Goal: Obtain resource: Download file/media

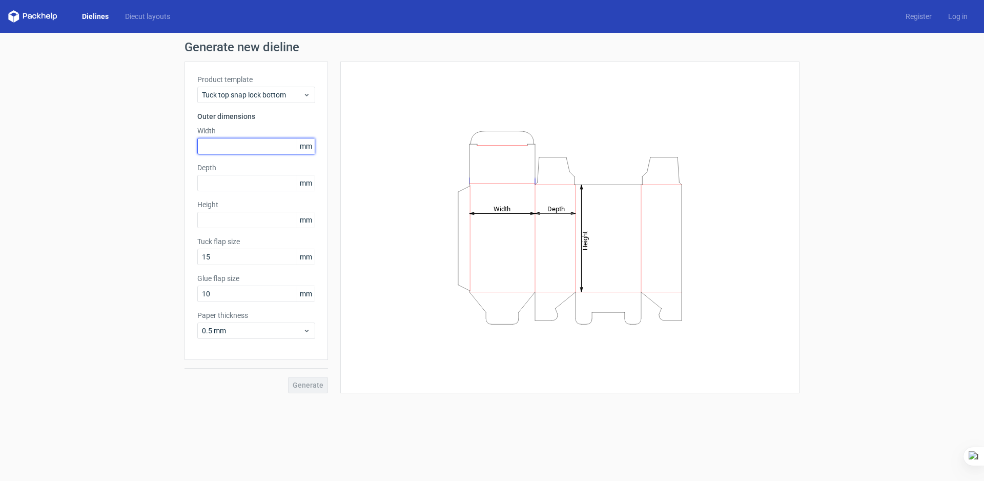
click at [249, 147] on input "text" at bounding box center [256, 146] width 118 height 16
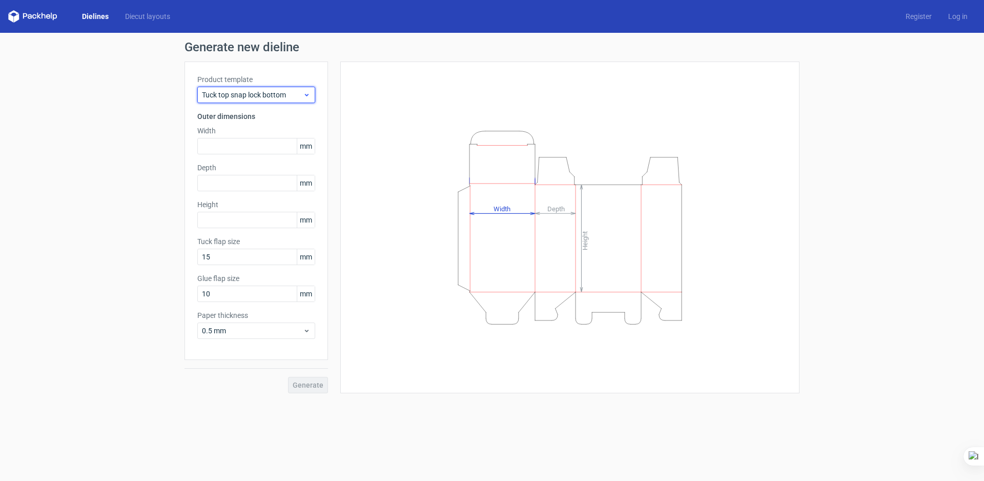
click at [272, 91] on span "Tuck top snap lock bottom" at bounding box center [252, 95] width 101 height 10
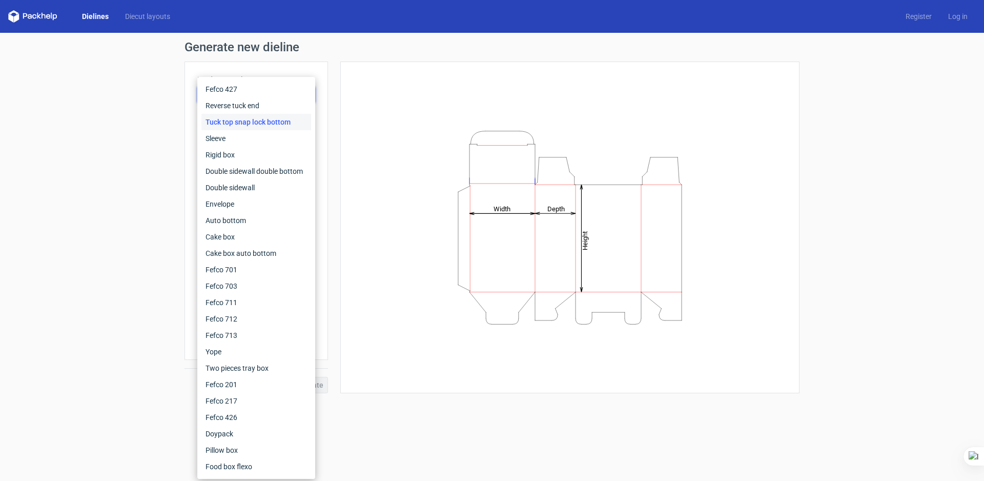
click at [382, 91] on div "Height Depth Width" at bounding box center [570, 227] width 434 height 306
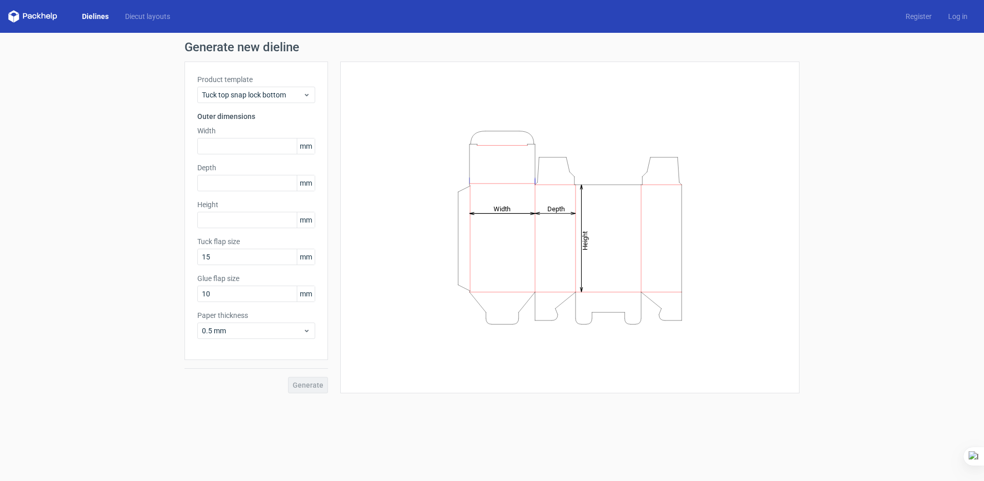
click at [310, 141] on span "mm" at bounding box center [306, 145] width 18 height 15
click at [265, 148] on input "text" at bounding box center [256, 146] width 118 height 16
click at [289, 327] on span "0.5 mm" at bounding box center [252, 331] width 101 height 10
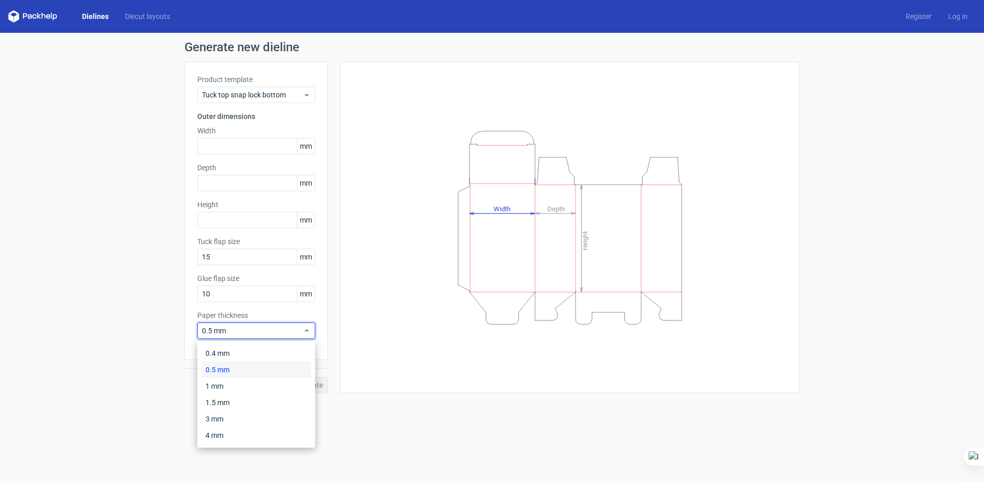
click at [356, 329] on div "Height Depth Width" at bounding box center [570, 227] width 434 height 306
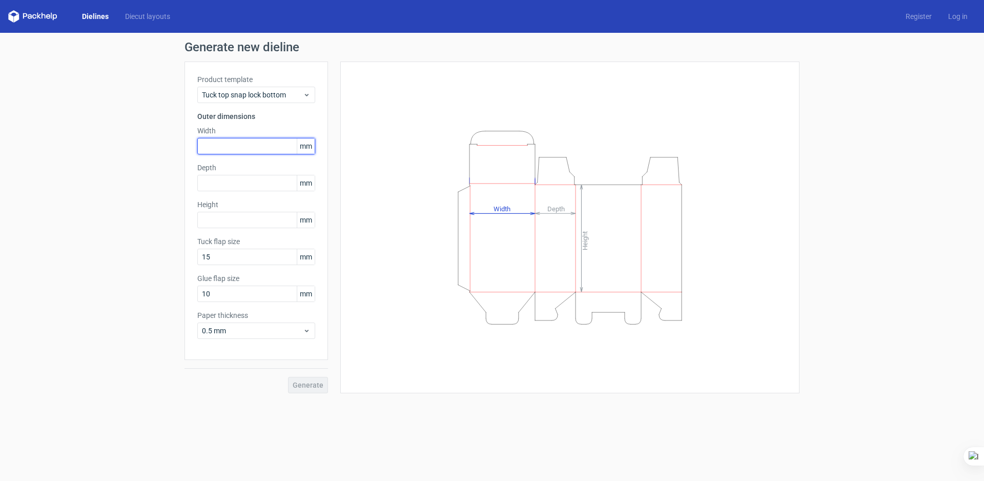
click at [232, 149] on input "text" at bounding box center [256, 146] width 118 height 16
click at [258, 143] on input "text" at bounding box center [256, 146] width 118 height 16
paste input "381"
type input "381"
paste input "381"
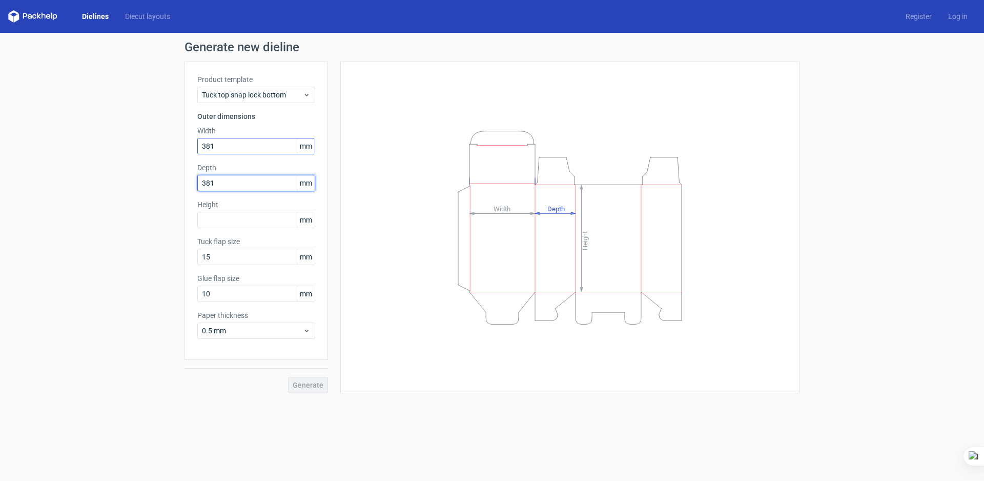
type input "381"
click at [257, 149] on input "381" at bounding box center [256, 146] width 118 height 16
type input "38"
click at [251, 187] on input "381" at bounding box center [256, 183] width 118 height 16
type input "38"
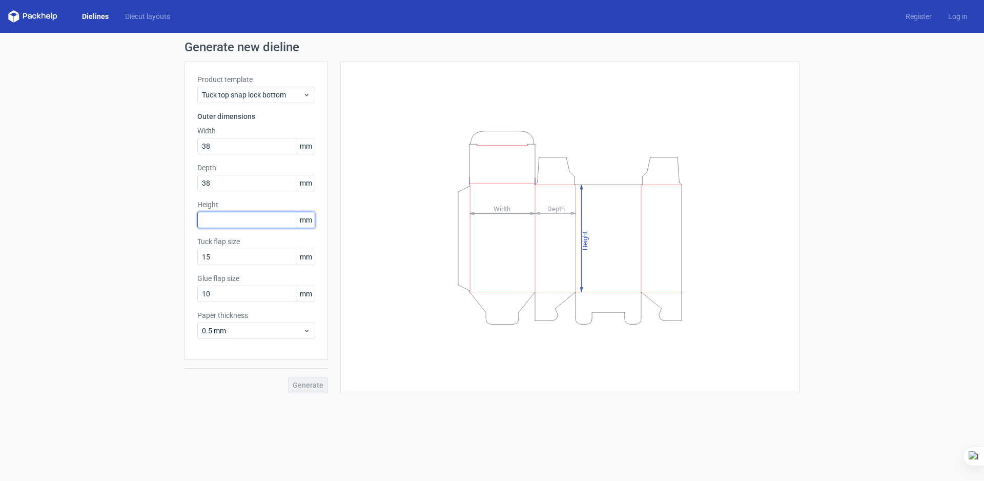
click at [246, 220] on input "text" at bounding box center [256, 220] width 118 height 16
type input "76"
click at [260, 179] on input "38" at bounding box center [256, 183] width 118 height 16
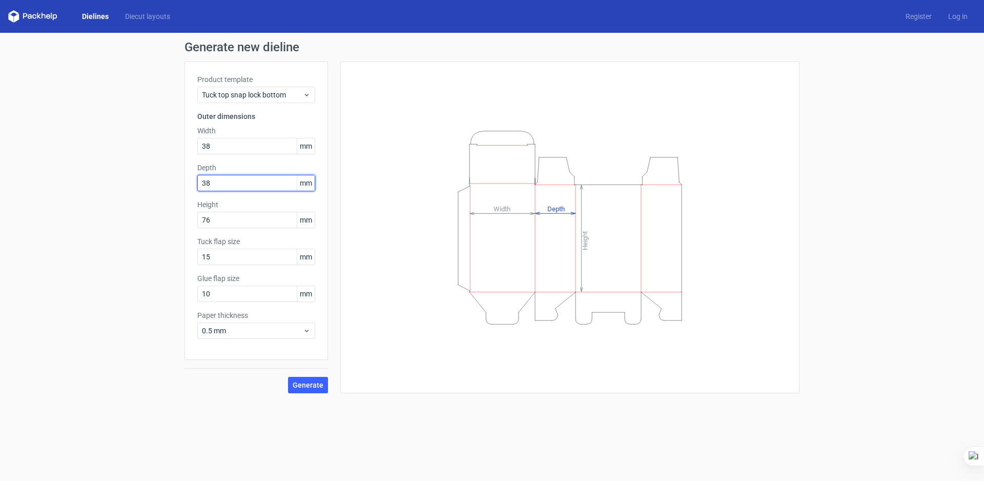
click at [260, 186] on input "38" at bounding box center [256, 183] width 118 height 16
click at [249, 219] on input "76" at bounding box center [256, 220] width 118 height 16
click at [246, 183] on input "38" at bounding box center [256, 183] width 118 height 16
click at [243, 147] on input "38" at bounding box center [256, 146] width 118 height 16
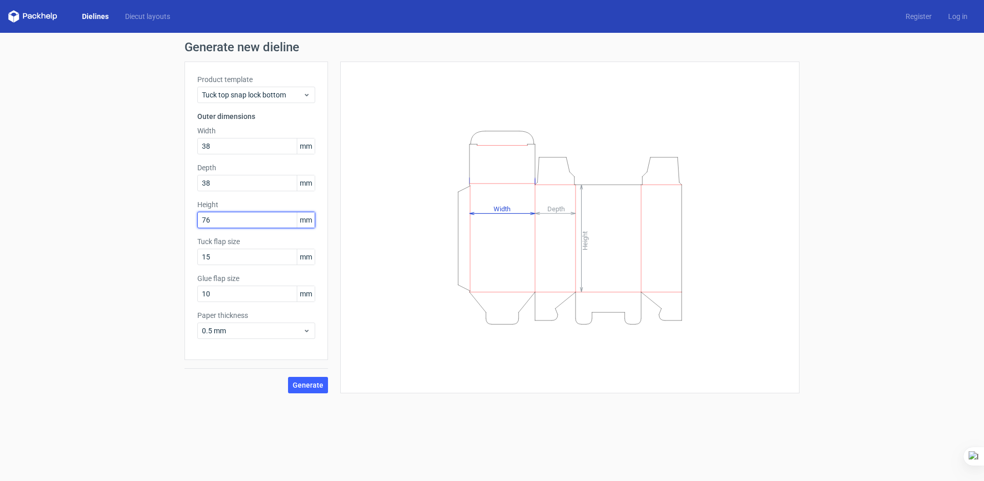
click at [244, 218] on input "76" at bounding box center [256, 220] width 118 height 16
click at [308, 381] on span "Generate" at bounding box center [308, 384] width 31 height 7
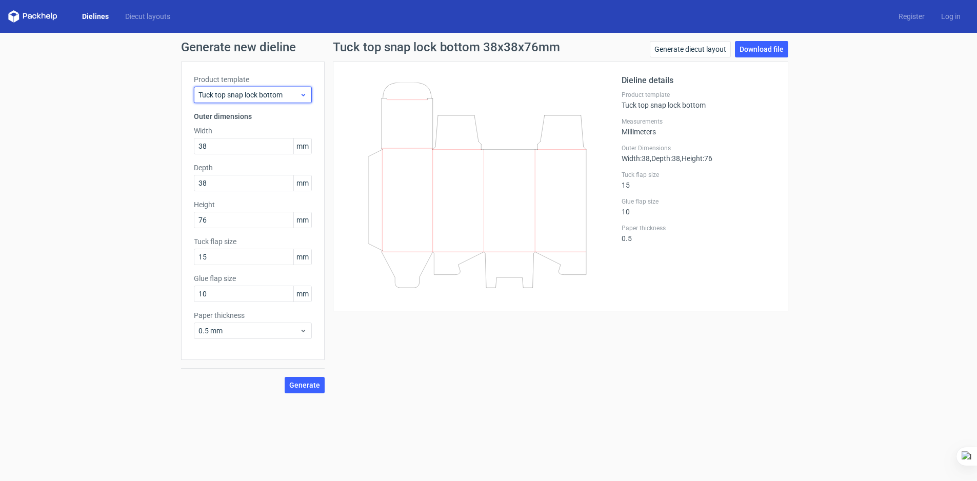
click at [281, 97] on span "Tuck top snap lock bottom" at bounding box center [248, 95] width 101 height 10
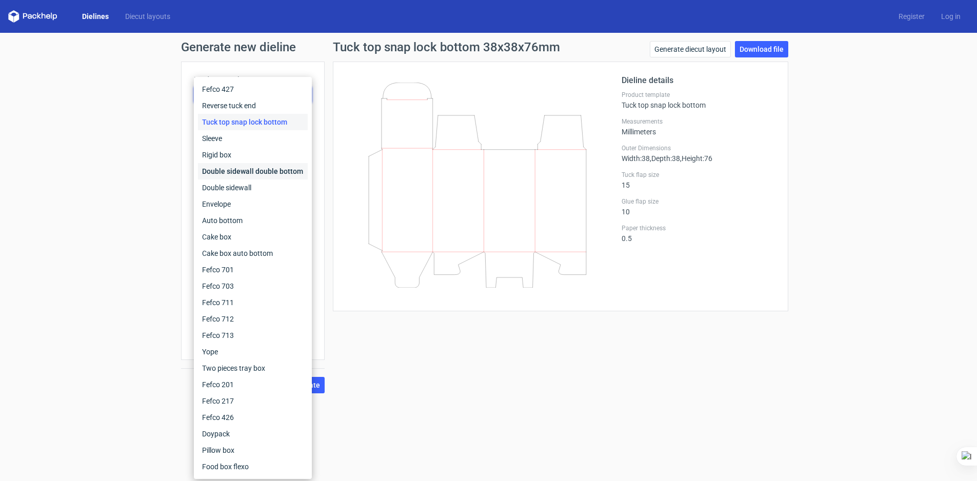
click at [229, 170] on div "Double sidewall double bottom" at bounding box center [253, 171] width 110 height 16
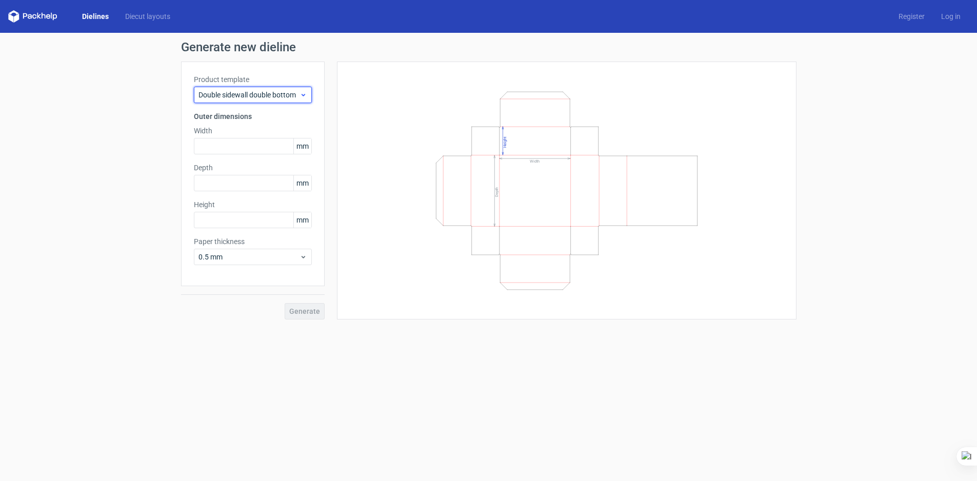
click at [253, 97] on span "Double sidewall double bottom" at bounding box center [248, 95] width 101 height 10
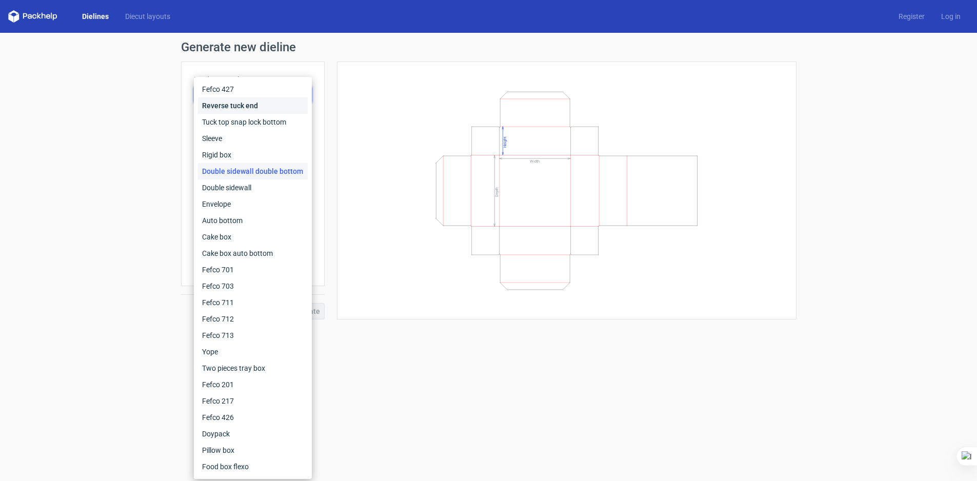
click at [253, 102] on div "Reverse tuck end" at bounding box center [253, 105] width 110 height 16
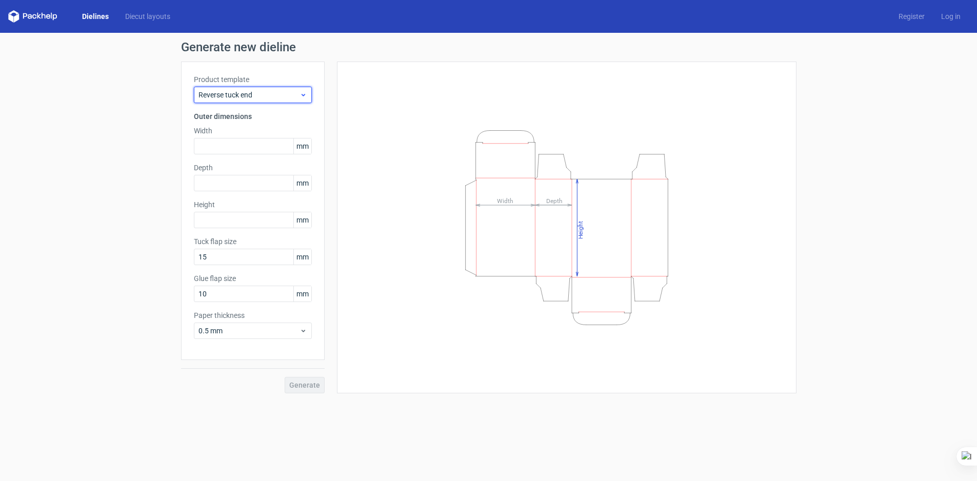
click at [252, 99] on span "Reverse tuck end" at bounding box center [248, 95] width 101 height 10
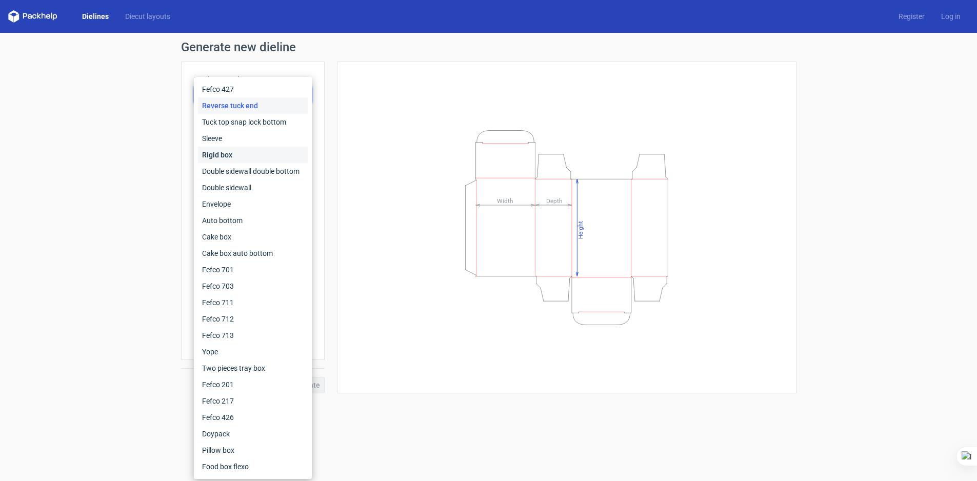
click at [237, 158] on div "Rigid box" at bounding box center [253, 155] width 110 height 16
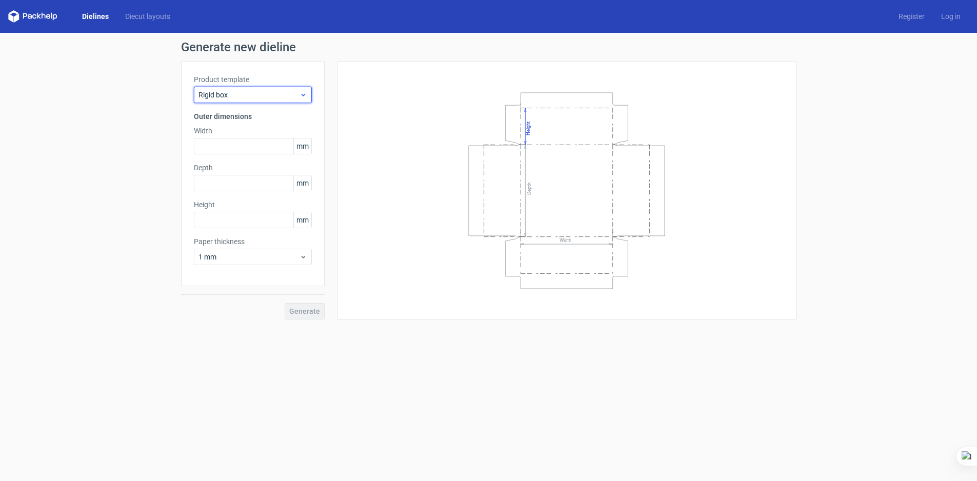
click at [249, 91] on span "Rigid box" at bounding box center [248, 95] width 101 height 10
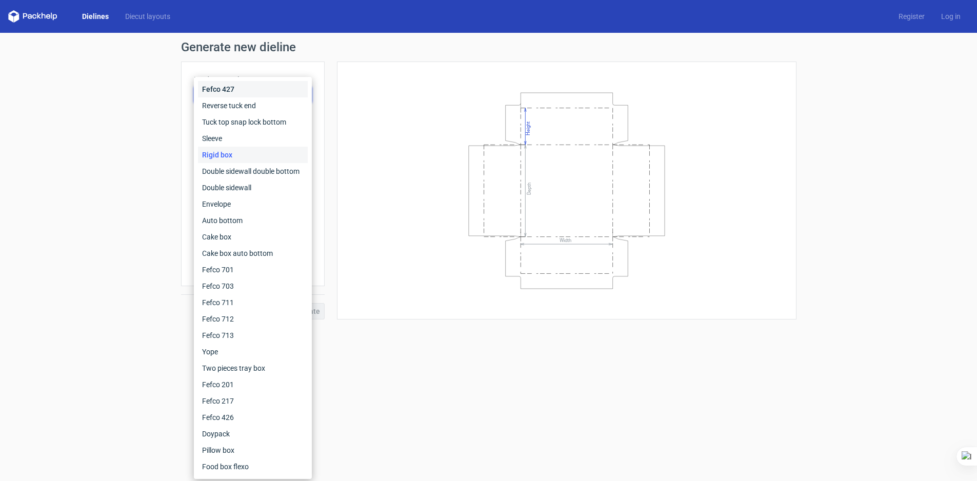
click at [234, 86] on div "Fefco 427" at bounding box center [253, 89] width 110 height 16
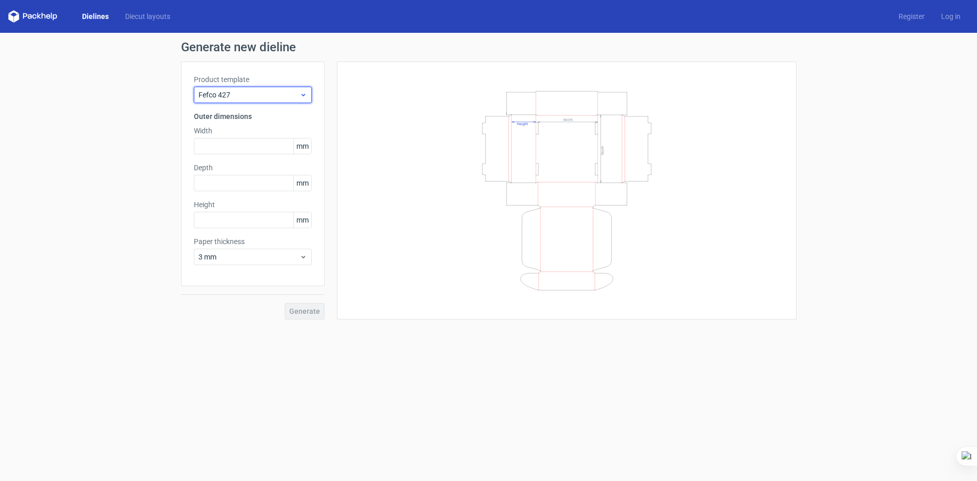
click at [238, 93] on span "Fefco 427" at bounding box center [248, 95] width 101 height 10
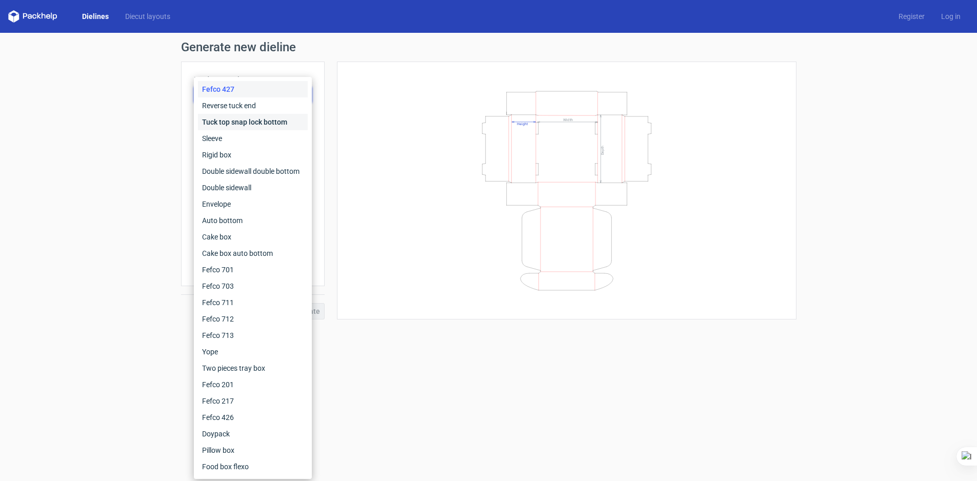
click at [237, 121] on div "Tuck top snap lock bottom" at bounding box center [253, 122] width 110 height 16
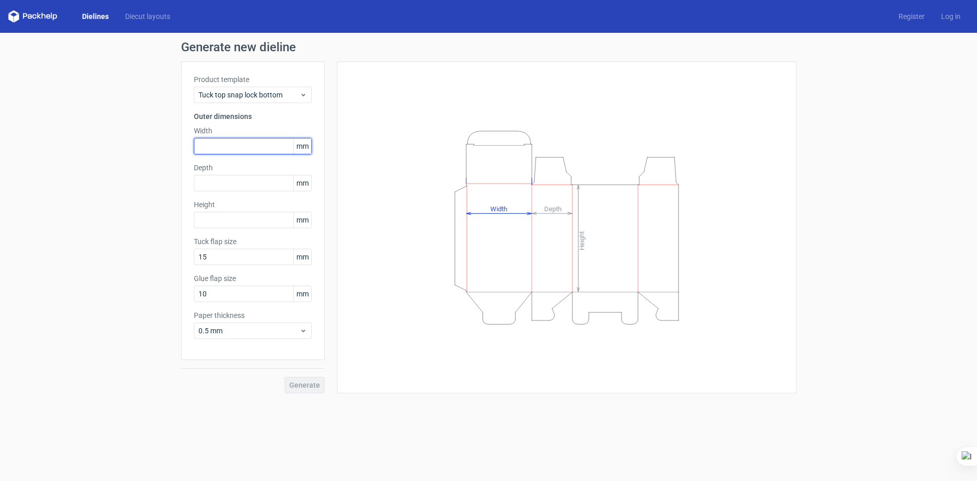
click at [248, 143] on input "text" at bounding box center [253, 146] width 118 height 16
type input "38"
click at [231, 186] on input "text" at bounding box center [253, 183] width 118 height 16
type input "38"
click at [236, 224] on input "text" at bounding box center [253, 220] width 118 height 16
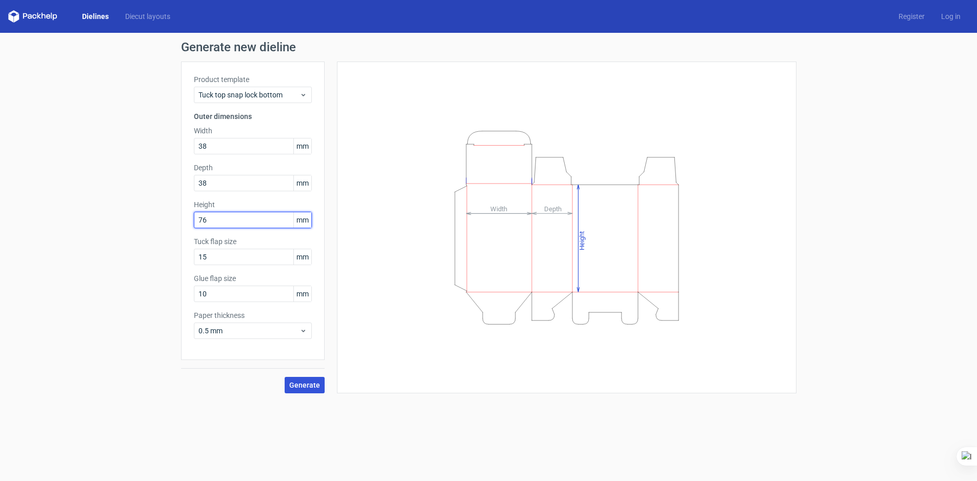
type input "76"
click at [305, 388] on span "Generate" at bounding box center [304, 384] width 31 height 7
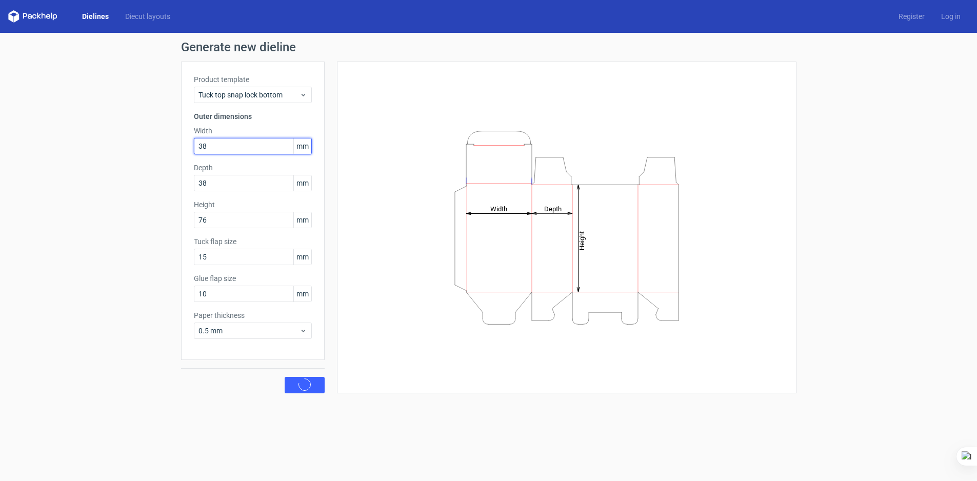
click at [250, 147] on input "38" at bounding box center [253, 146] width 118 height 16
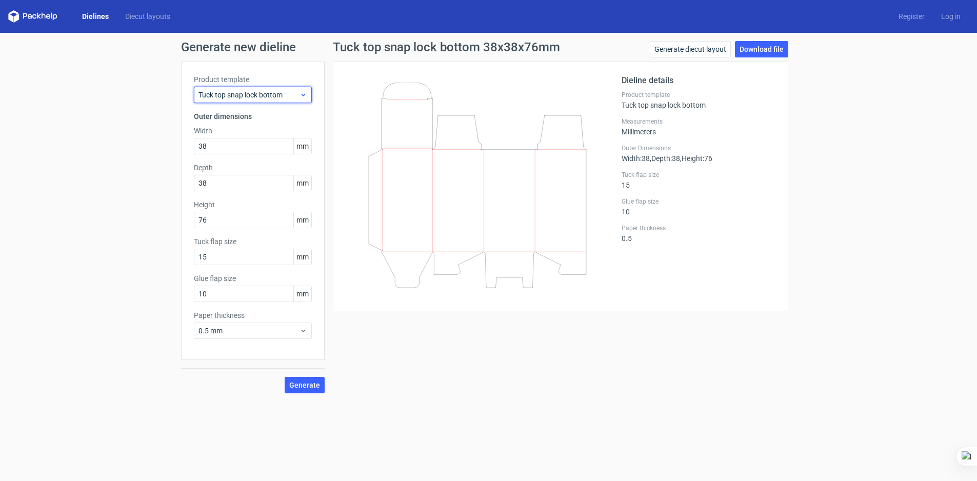
click at [282, 93] on span "Tuck top snap lock bottom" at bounding box center [248, 95] width 101 height 10
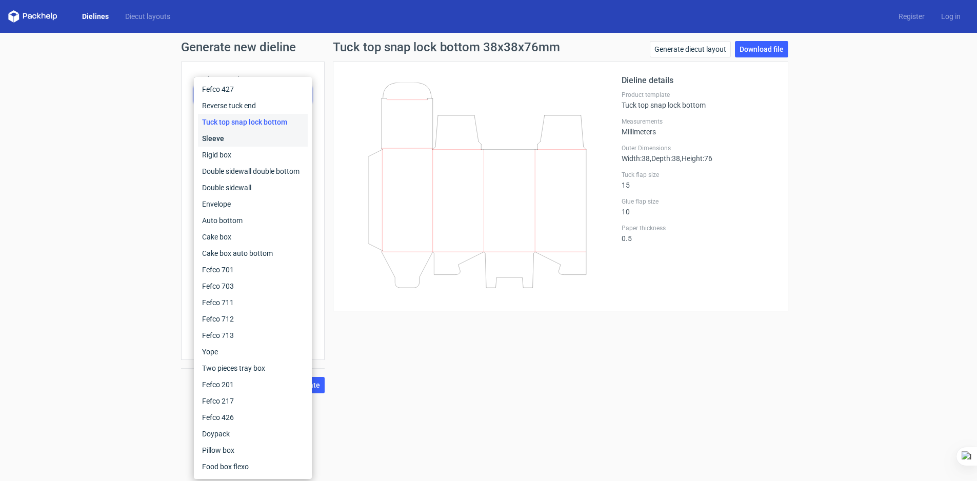
click at [224, 137] on div "Sleeve" at bounding box center [253, 138] width 110 height 16
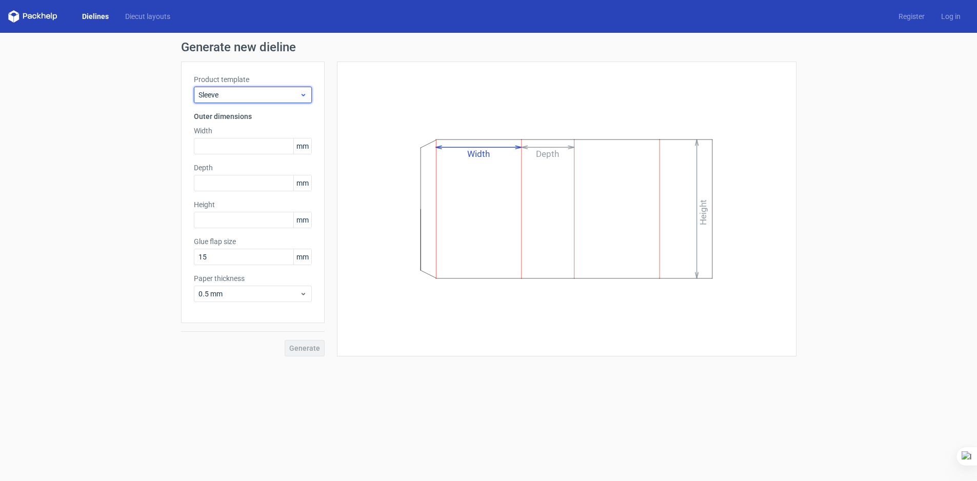
click at [239, 93] on span "Sleeve" at bounding box center [248, 95] width 101 height 10
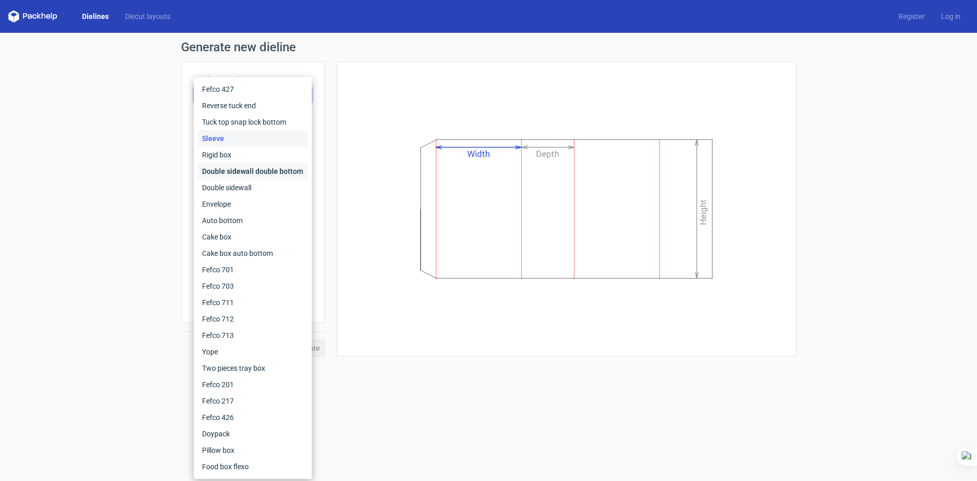
click at [227, 171] on div "Double sidewall double bottom" at bounding box center [253, 171] width 110 height 16
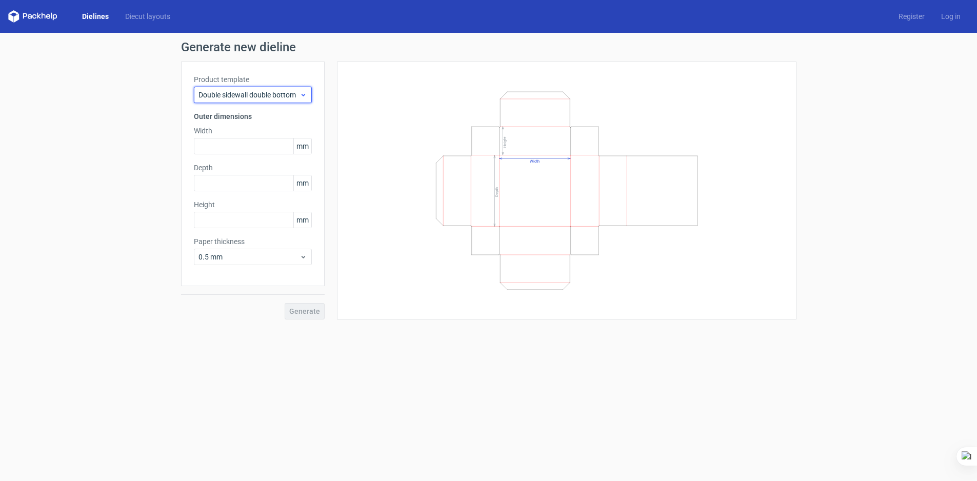
click at [273, 90] on span "Double sidewall double bottom" at bounding box center [248, 95] width 101 height 10
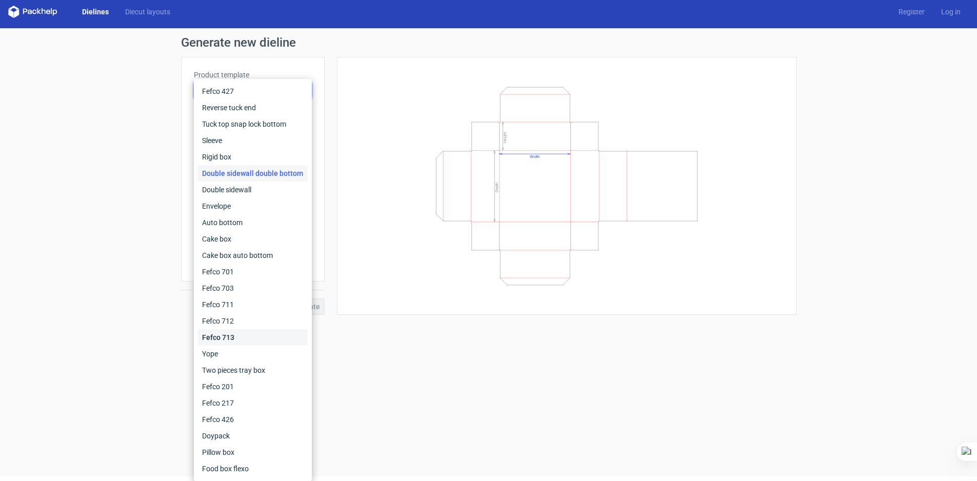
scroll to position [8, 0]
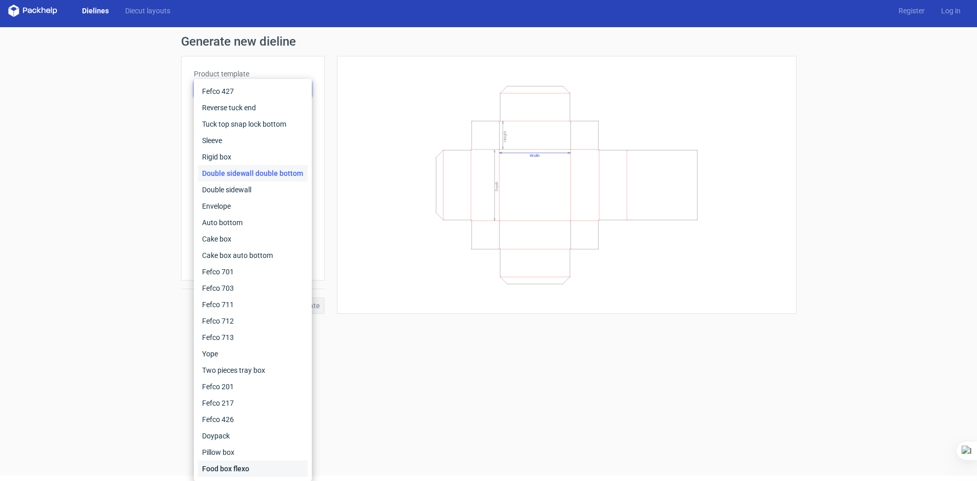
click at [226, 467] on div "Food box flexo" at bounding box center [253, 468] width 110 height 16
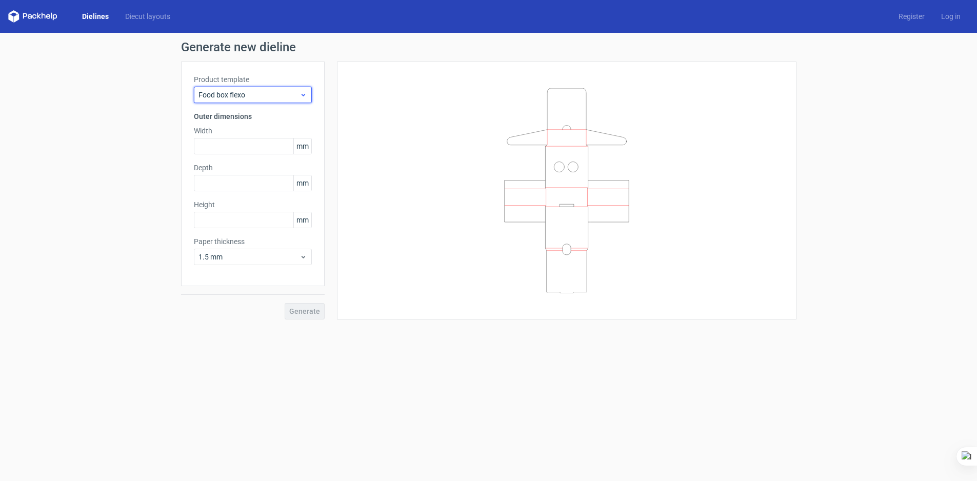
click at [272, 90] on span "Food box flexo" at bounding box center [248, 95] width 101 height 10
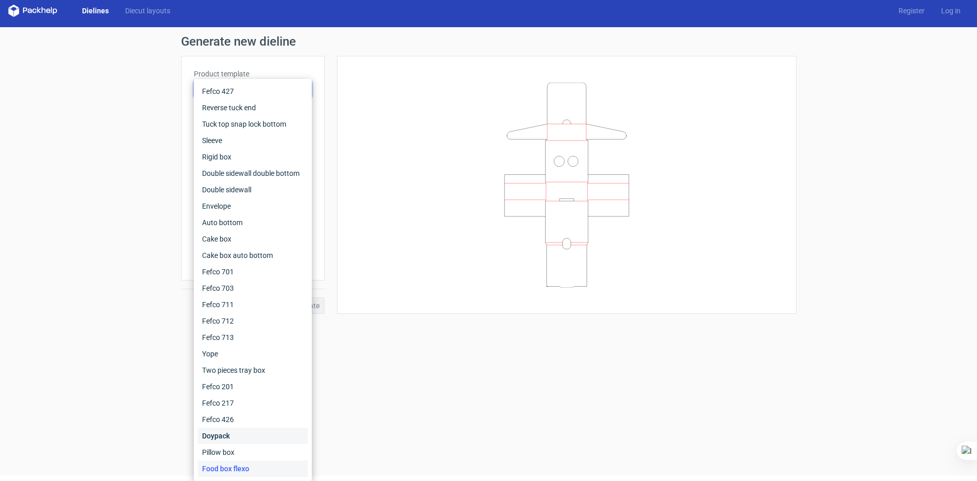
click at [220, 429] on div "Doypack" at bounding box center [253, 436] width 110 height 16
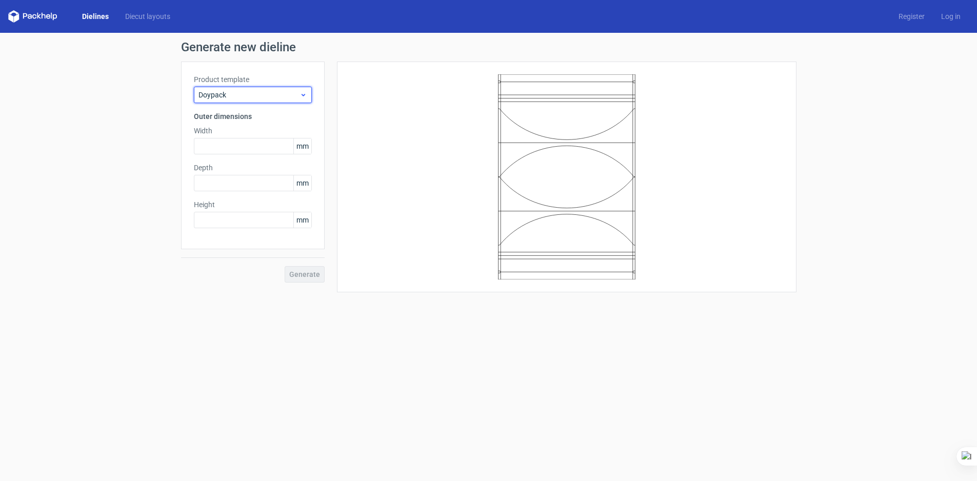
click at [259, 90] on span "Doypack" at bounding box center [248, 95] width 101 height 10
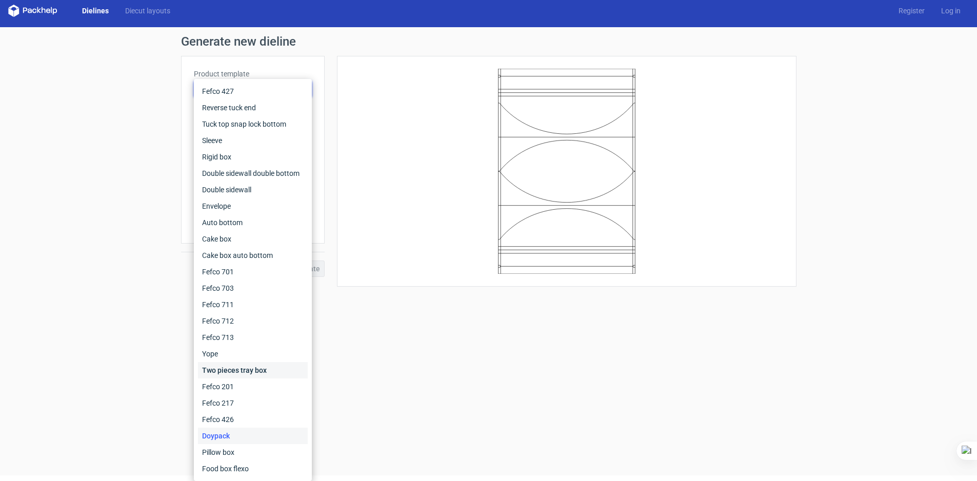
click at [232, 366] on div "Two pieces tray box" at bounding box center [253, 370] width 110 height 16
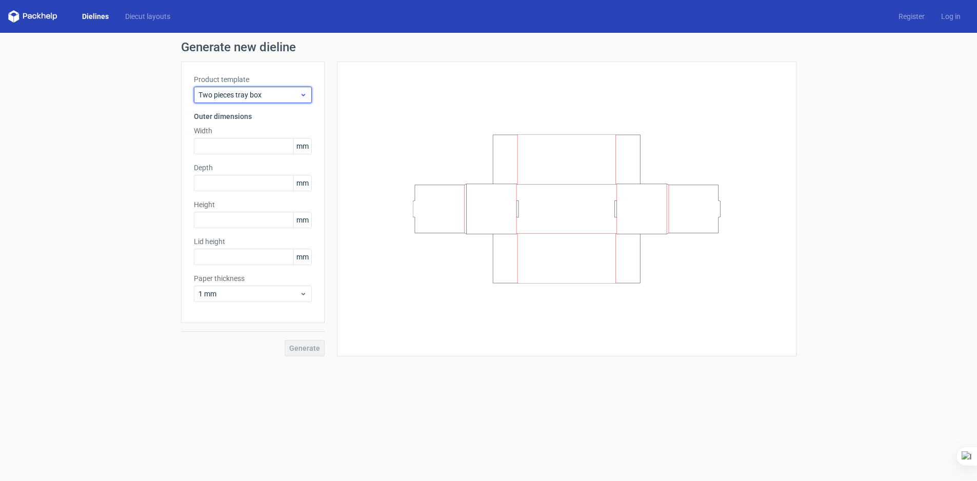
click at [262, 90] on span "Two pieces tray box" at bounding box center [248, 95] width 101 height 10
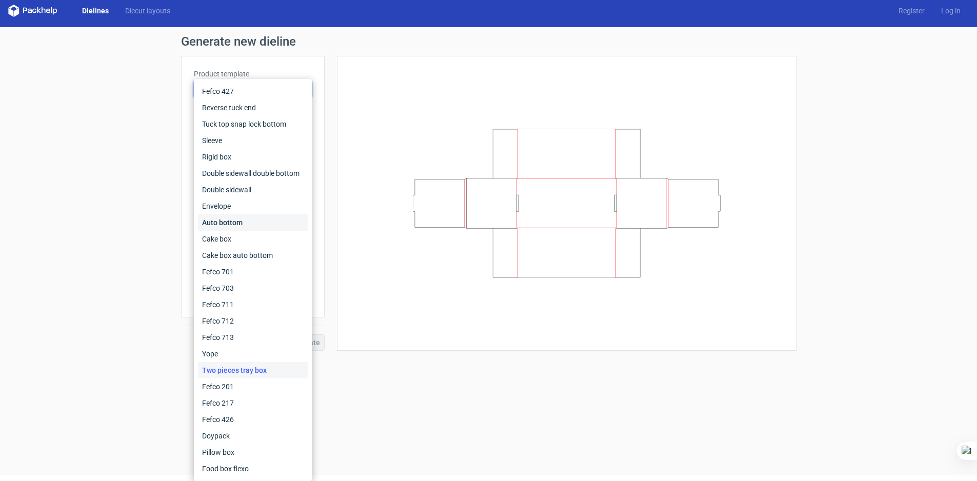
click at [216, 222] on div "Auto bottom" at bounding box center [253, 222] width 110 height 16
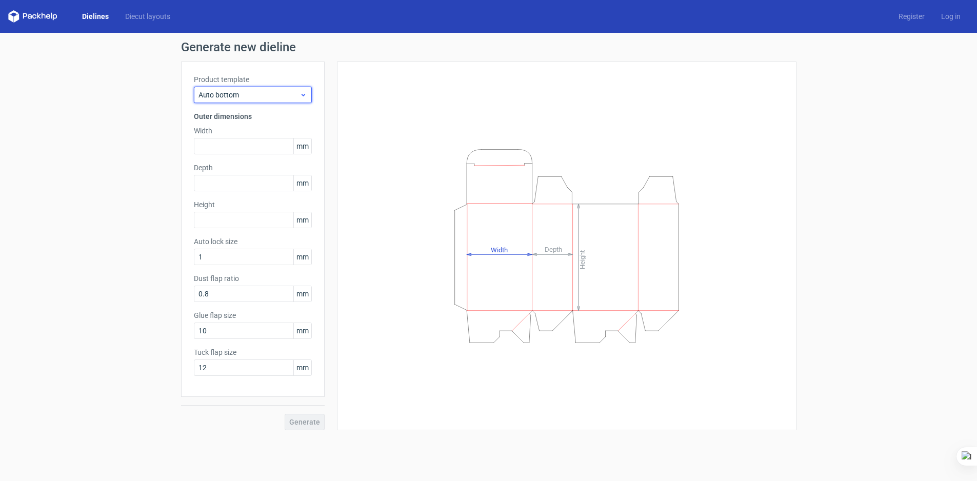
click at [251, 90] on span "Auto bottom" at bounding box center [248, 95] width 101 height 10
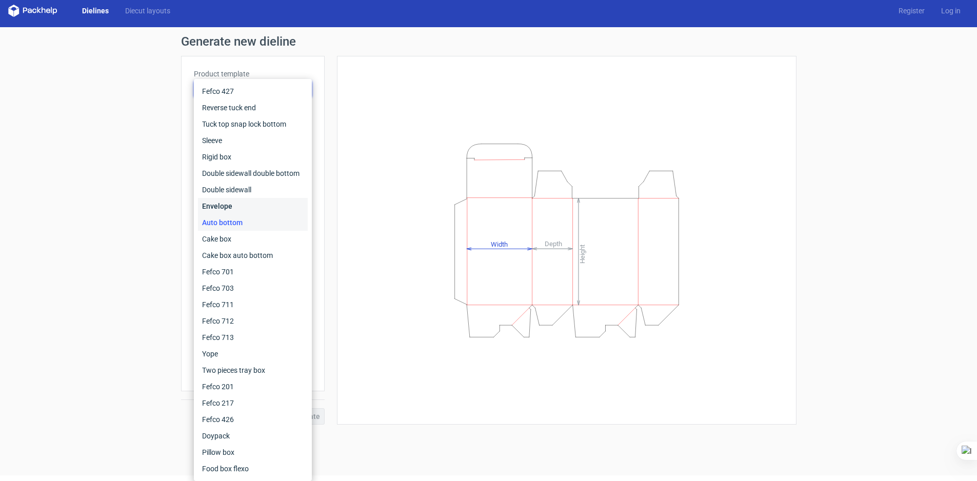
click at [220, 203] on div "Envelope" at bounding box center [253, 206] width 110 height 16
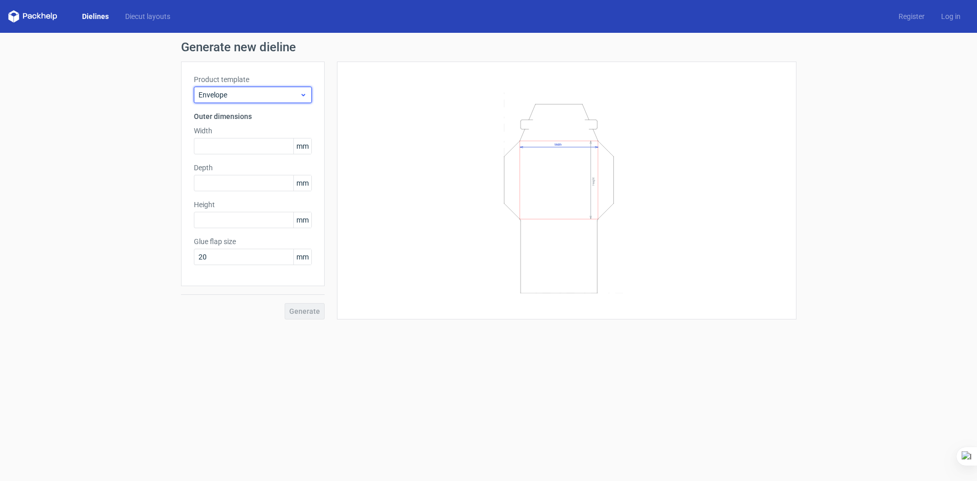
click at [263, 90] on span "Envelope" at bounding box center [248, 95] width 101 height 10
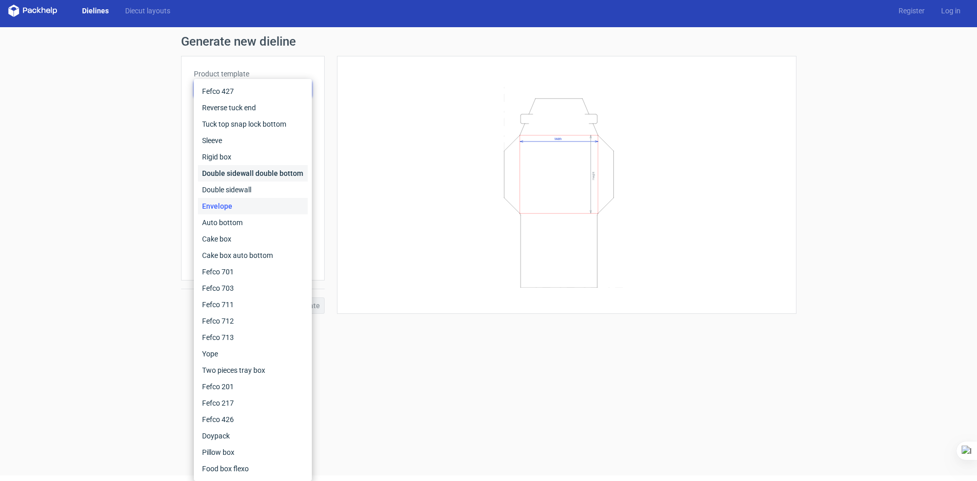
click at [236, 169] on div "Double sidewall double bottom" at bounding box center [253, 173] width 110 height 16
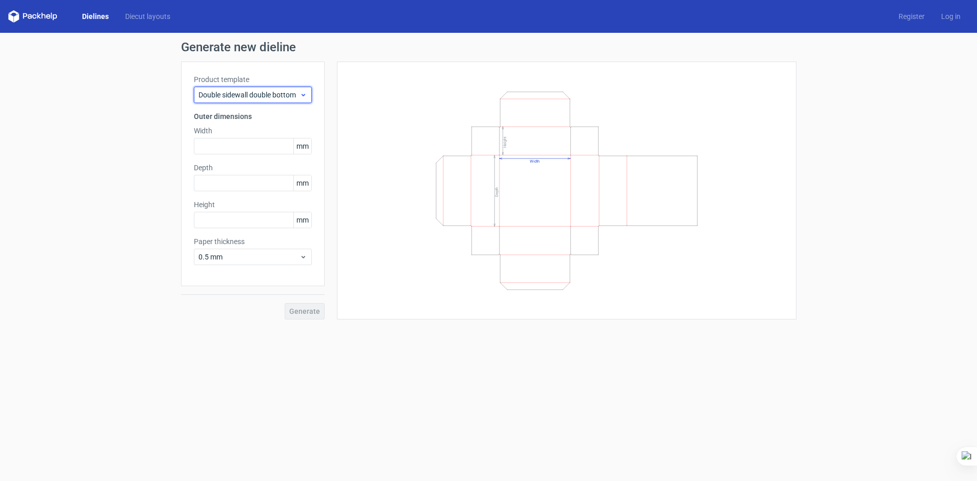
click at [260, 92] on span "Double sidewall double bottom" at bounding box center [248, 95] width 101 height 10
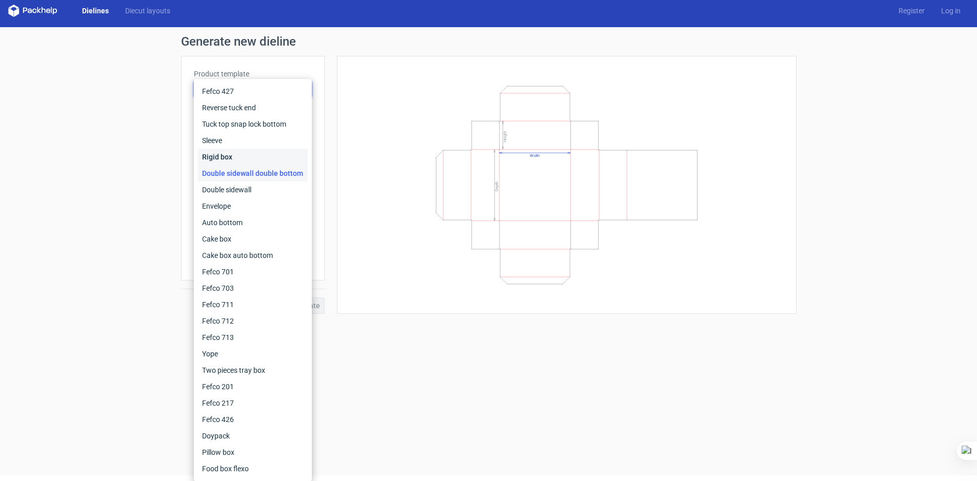
click at [228, 156] on div "Rigid box" at bounding box center [253, 157] width 110 height 16
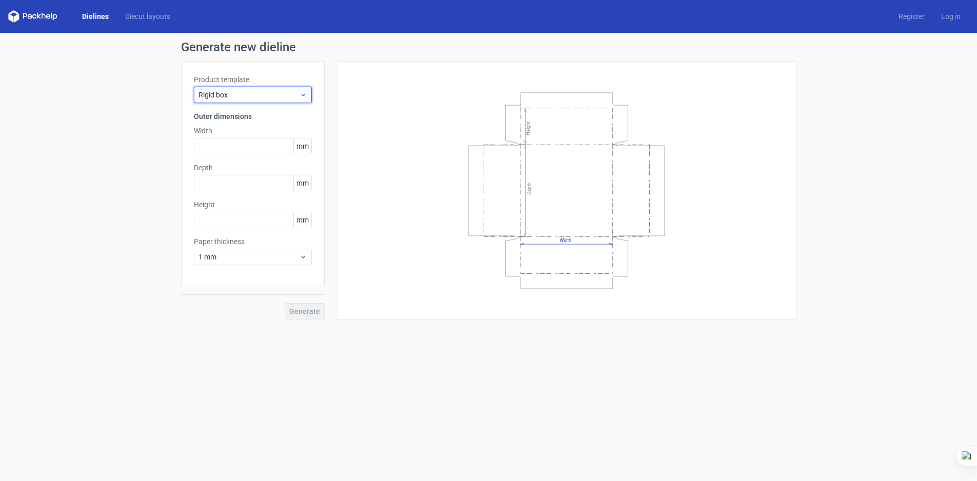
click at [241, 90] on span "Rigid box" at bounding box center [248, 95] width 101 height 10
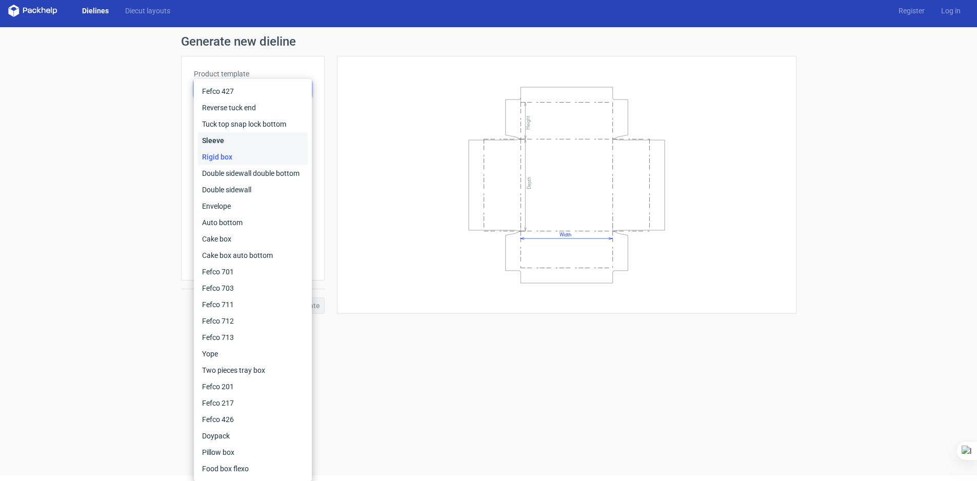
click at [242, 134] on div "Sleeve" at bounding box center [253, 140] width 110 height 16
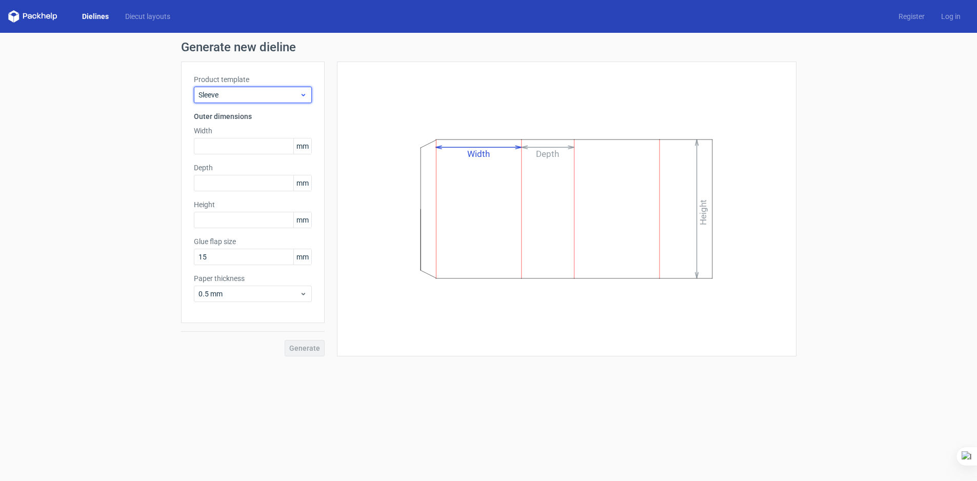
click at [250, 90] on span "Sleeve" at bounding box center [248, 95] width 101 height 10
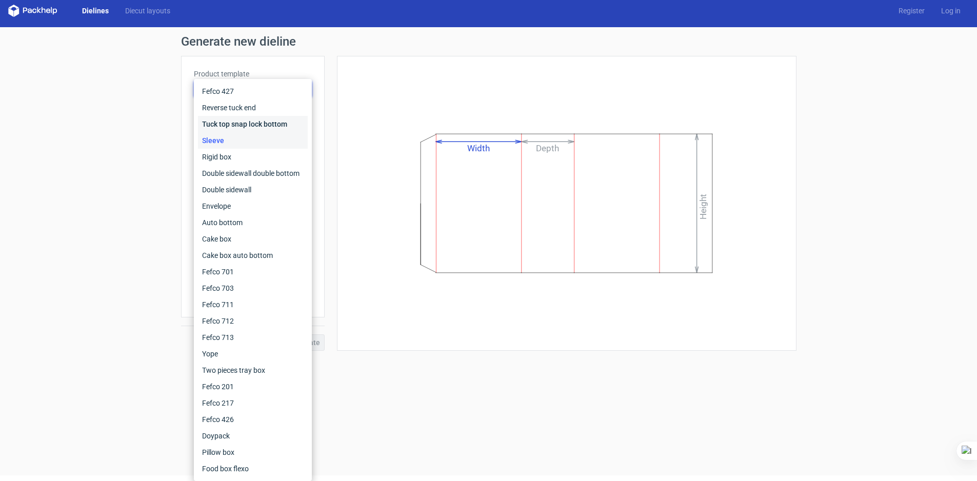
click at [245, 118] on div "Tuck top snap lock bottom" at bounding box center [253, 124] width 110 height 16
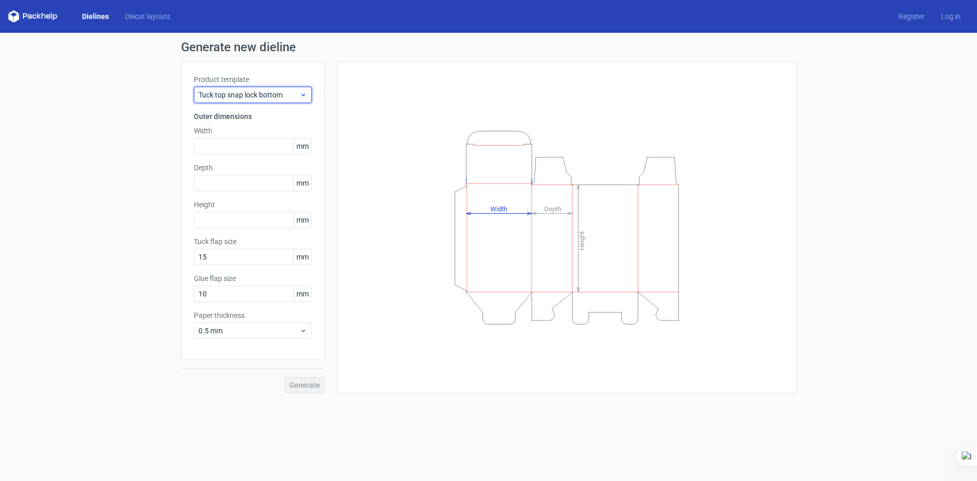
click at [260, 90] on span "Tuck top snap lock bottom" at bounding box center [248, 95] width 101 height 10
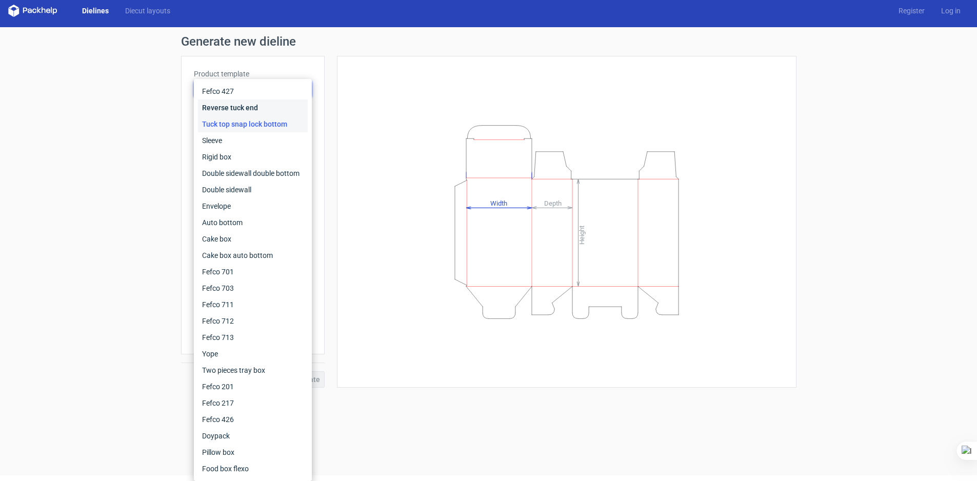
click at [246, 109] on div "Reverse tuck end" at bounding box center [253, 107] width 110 height 16
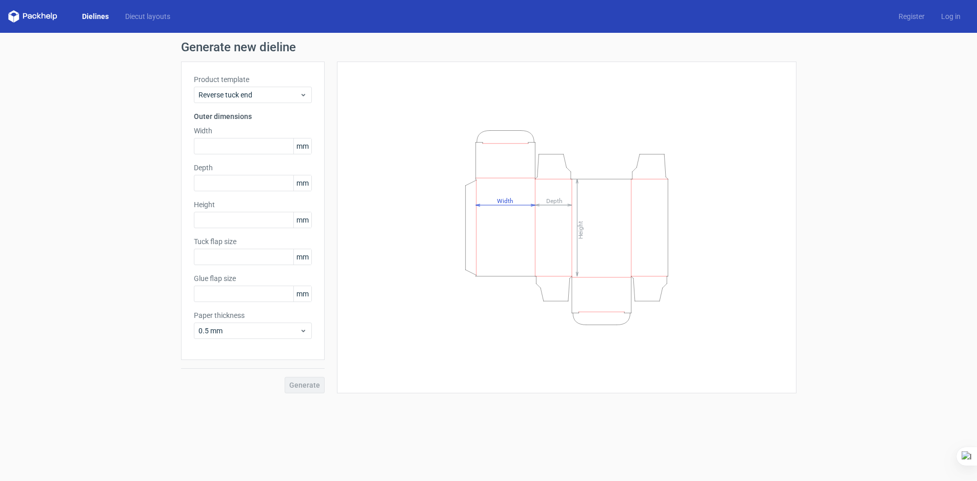
type input "15"
type input "10"
click at [263, 144] on input "text" at bounding box center [253, 146] width 118 height 16
type input "38"
click at [251, 178] on input "text" at bounding box center [253, 183] width 118 height 16
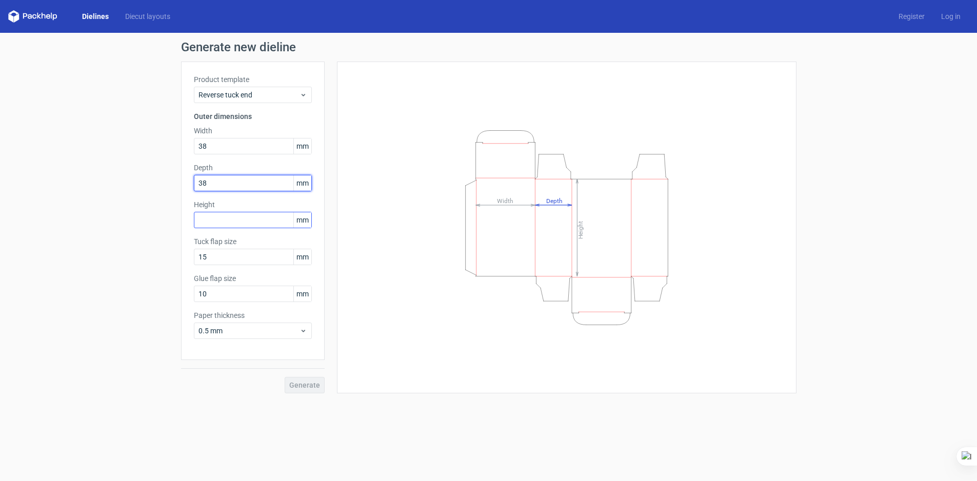
type input "38"
click at [247, 213] on input "text" at bounding box center [253, 220] width 118 height 16
type input "76"
click at [291, 377] on button "Generate" at bounding box center [305, 385] width 40 height 16
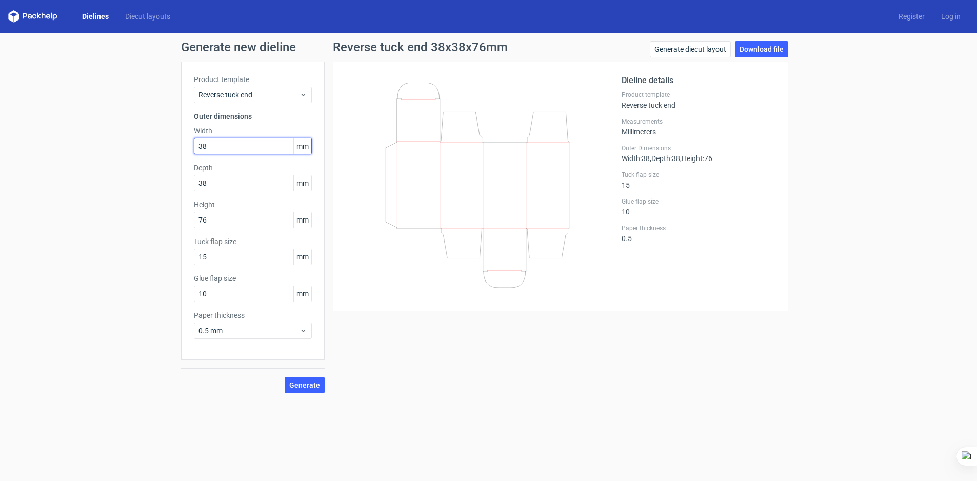
click at [235, 138] on input "38" at bounding box center [253, 146] width 118 height 16
type input "38"
click at [763, 41] on link "Download file" at bounding box center [761, 49] width 53 height 16
